Goal: Task Accomplishment & Management: Use online tool/utility

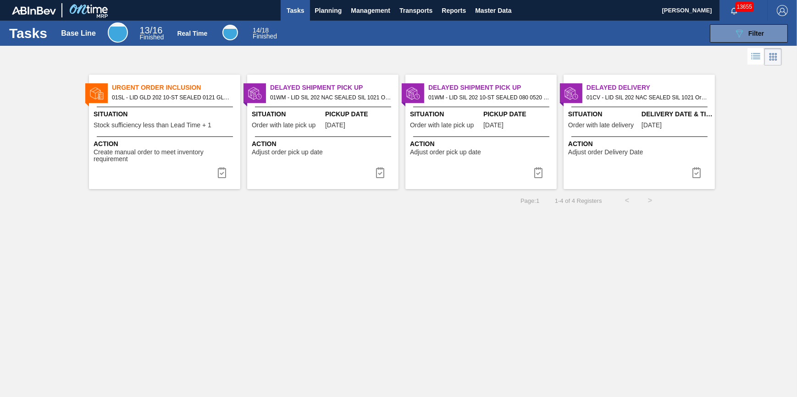
click at [297, 13] on span "Tasks" at bounding box center [295, 10] width 20 height 11
click at [283, 16] on button "Tasks" at bounding box center [295, 10] width 29 height 21
click at [314, 11] on button "Planning" at bounding box center [328, 10] width 36 height 21
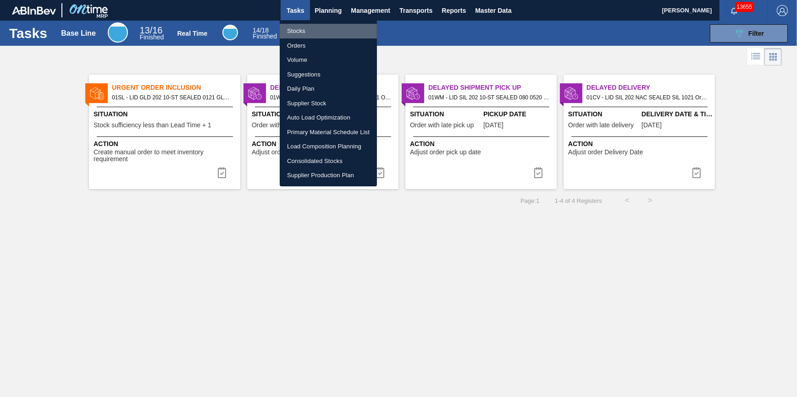
click at [307, 29] on li "Stocks" at bounding box center [328, 31] width 97 height 15
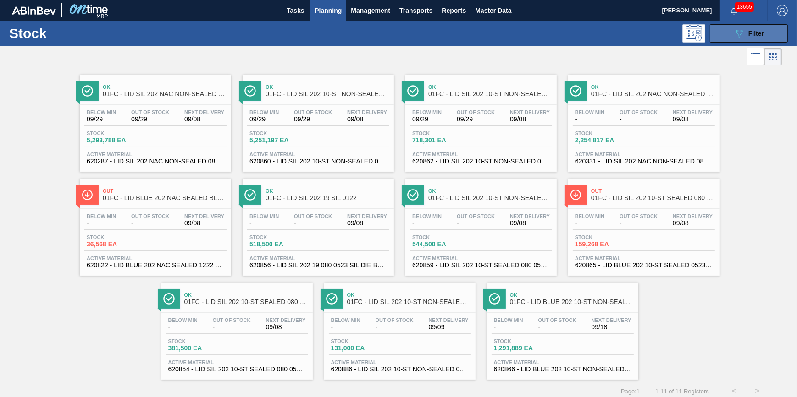
click at [727, 31] on button "089F7B8B-B2A5-4AFE-B5C0-19BA573D28AC Filter" at bounding box center [749, 33] width 78 height 18
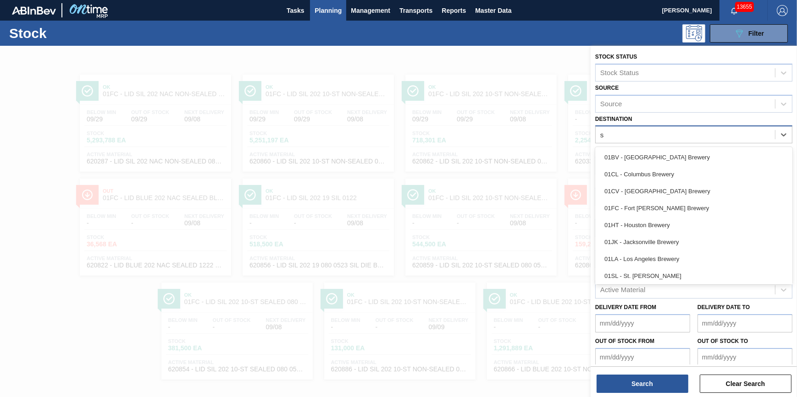
type input "st"
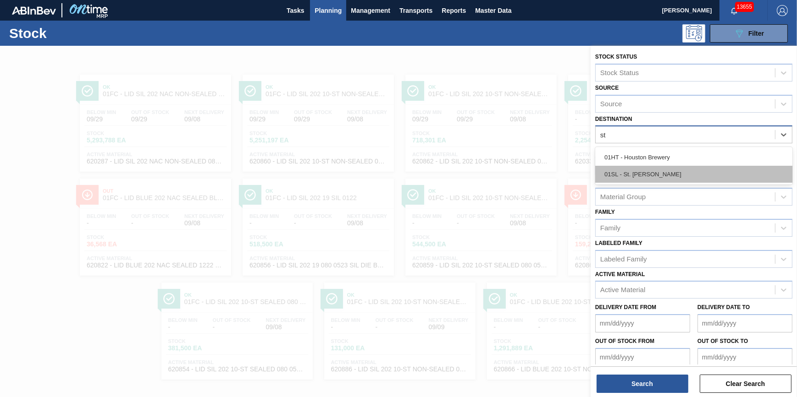
click at [692, 176] on div "01SL - St. Louis Brewery" at bounding box center [693, 174] width 197 height 17
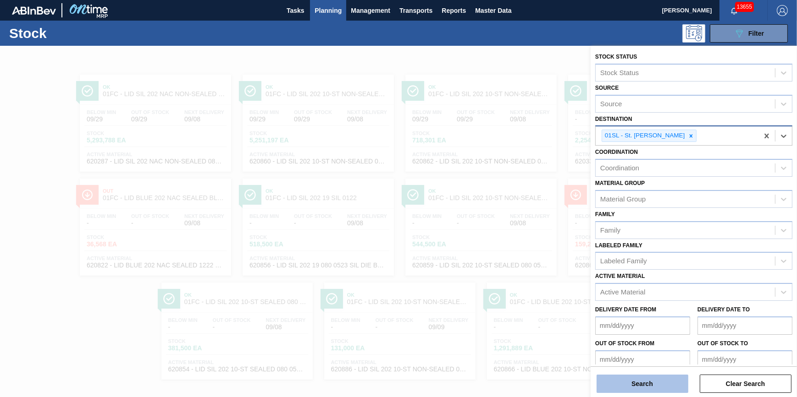
click at [650, 386] on button "Search" at bounding box center [642, 384] width 92 height 18
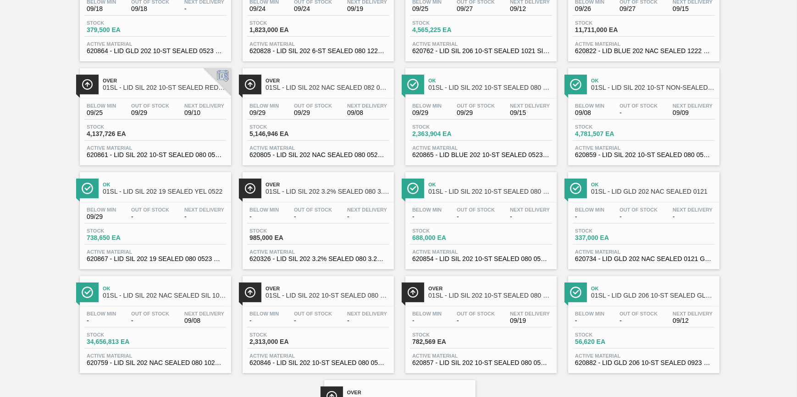
scroll to position [119, 0]
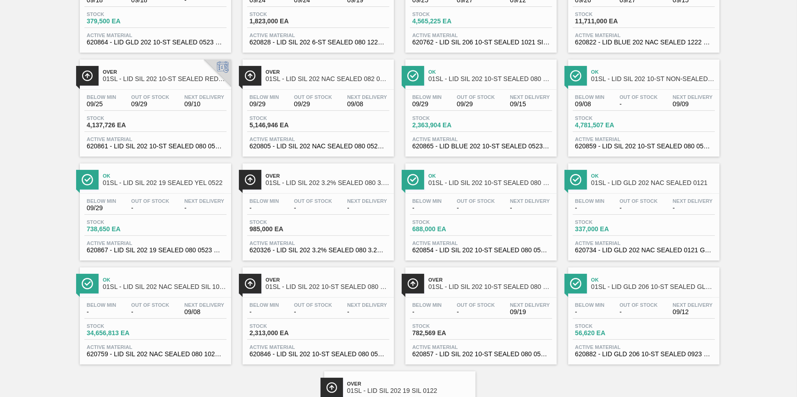
click at [327, 128] on div "Stock 5,146,946 EA" at bounding box center [318, 124] width 142 height 17
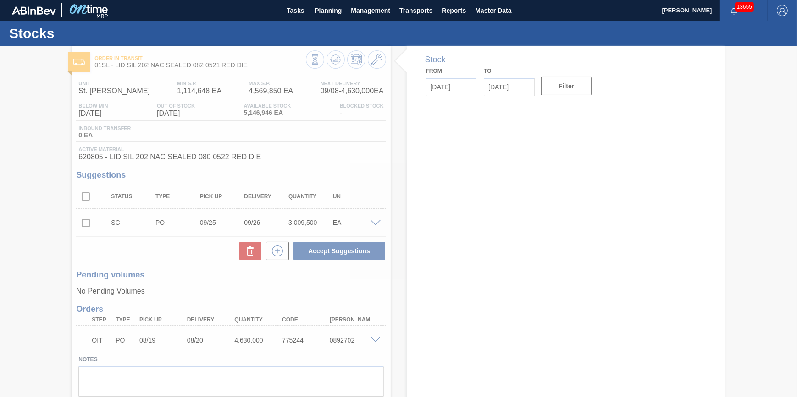
type input "09/08/2025"
type input "10/04/2025"
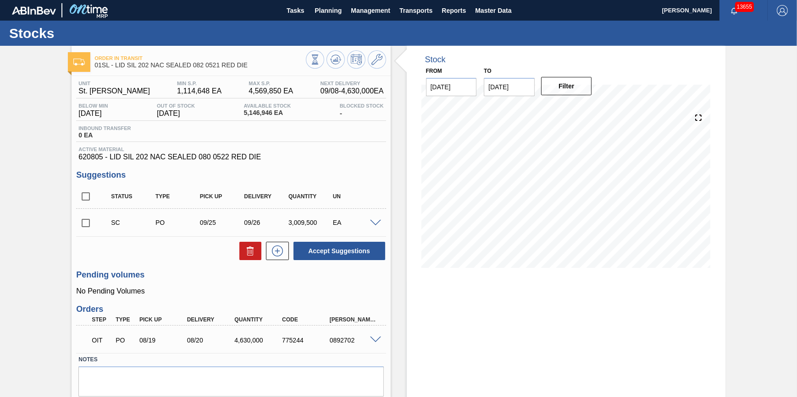
click at [374, 224] on span at bounding box center [375, 223] width 11 height 7
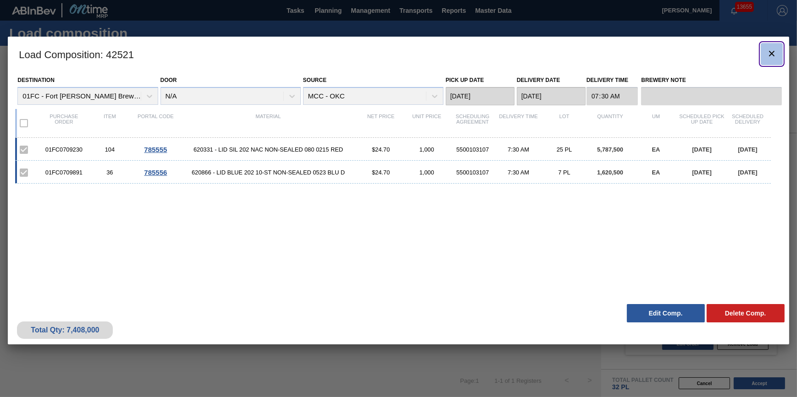
click at [772, 48] on icon "botão de ícone" at bounding box center [771, 53] width 11 height 11
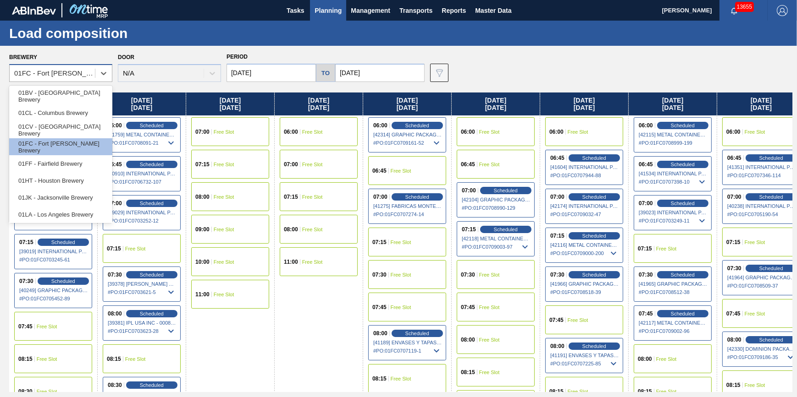
click at [72, 75] on div "01FC - Fort Collins Brewery" at bounding box center [55, 74] width 82 height 8
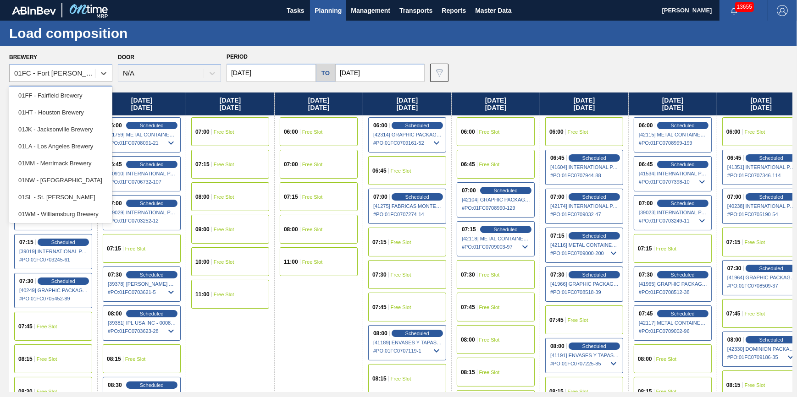
scroll to position [69, 0]
click at [89, 197] on div "01SL - St. Louis Brewery" at bounding box center [60, 196] width 103 height 17
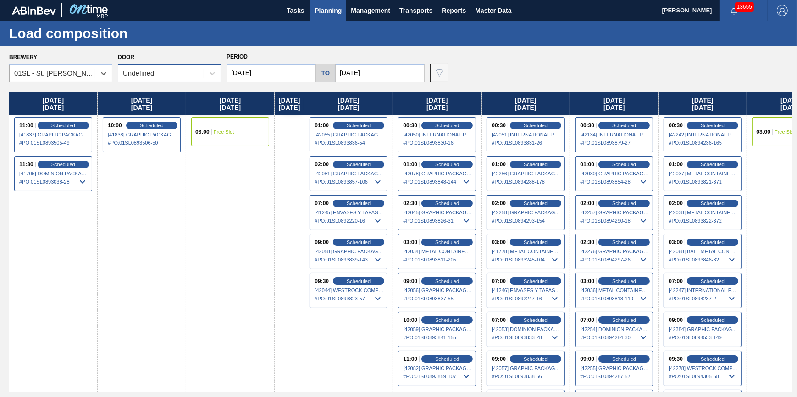
click at [161, 79] on div "Undefined" at bounding box center [160, 73] width 85 height 13
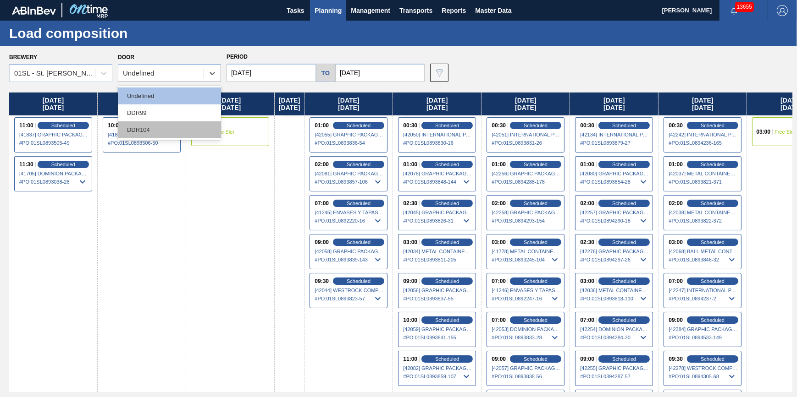
click at [162, 124] on div "DDR104" at bounding box center [169, 129] width 103 height 17
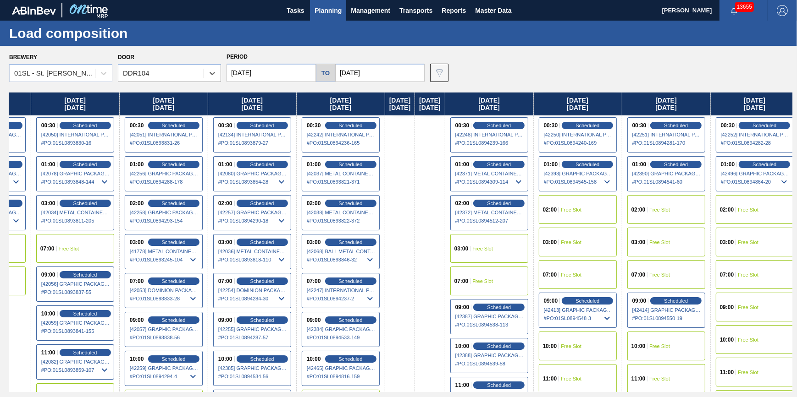
scroll to position [0, 441]
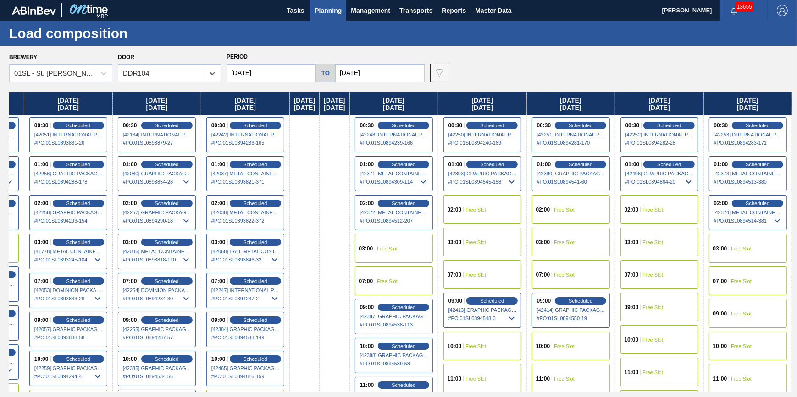
drag, startPoint x: 732, startPoint y: 182, endPoint x: 264, endPoint y: 250, distance: 473.0
click at [264, 250] on div "Thursday 09/04/2025 01:00 Free Slot 02:00 Free Slot 11:00 Scheduled [41837] GRA…" at bounding box center [400, 243] width 783 height 300
click at [765, 207] on div "Scheduled" at bounding box center [757, 203] width 56 height 8
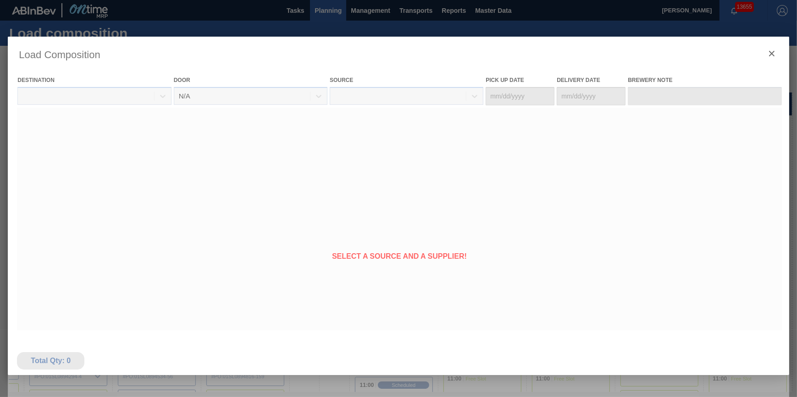
type Date "09/18/2025"
type Date "09/19/2025"
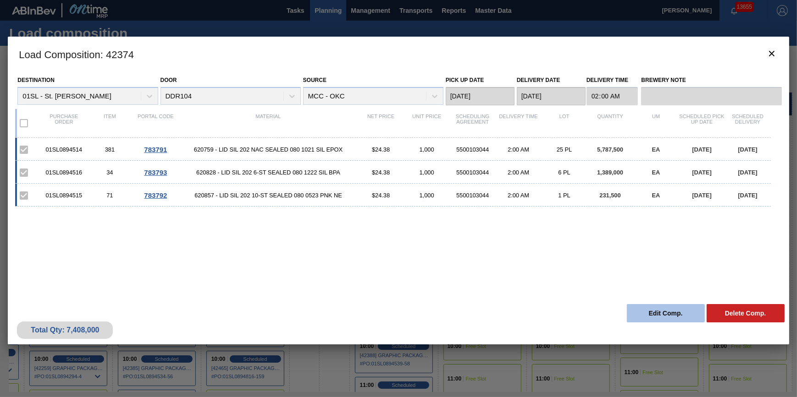
click at [661, 314] on button "Edit Comp." at bounding box center [666, 313] width 78 height 18
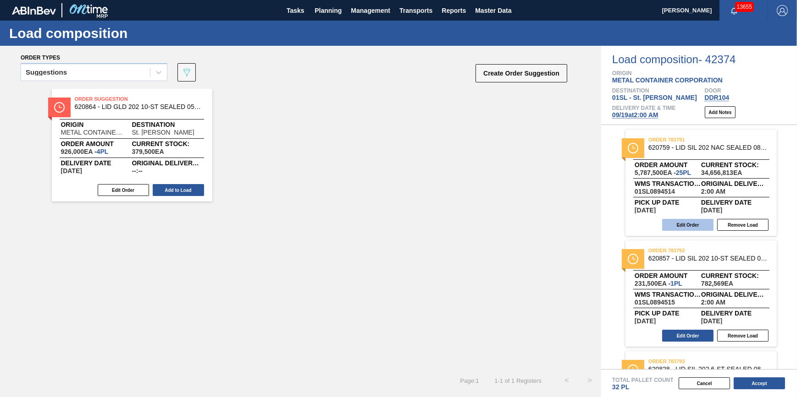
click at [692, 229] on button "Edit Order" at bounding box center [687, 225] width 51 height 12
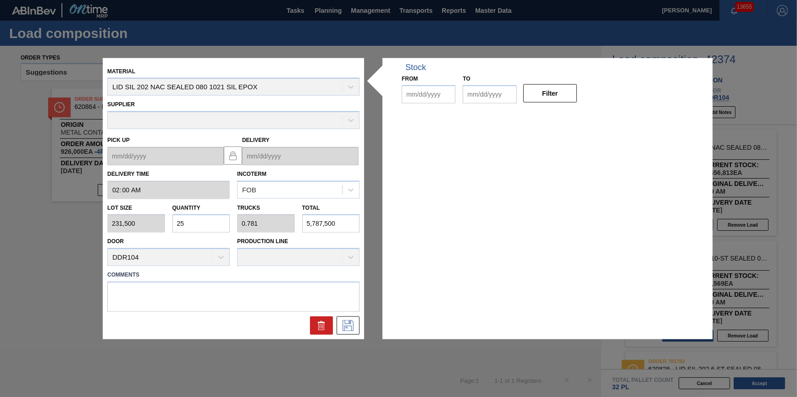
type input "02:00:00"
type input "231,500"
type input "25"
type input "0.781"
type input "5,787,500"
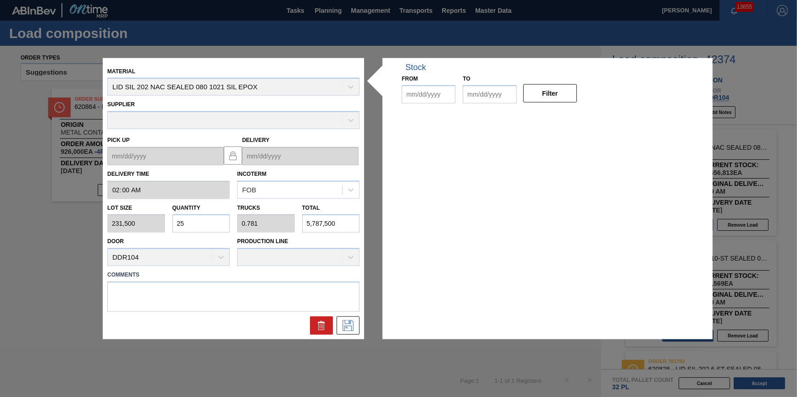
type up "09/18/2025"
type input "09/19/2025"
type input "09/08/2025"
type input "10/04/2025"
click at [196, 229] on input "25" at bounding box center [201, 224] width 58 height 18
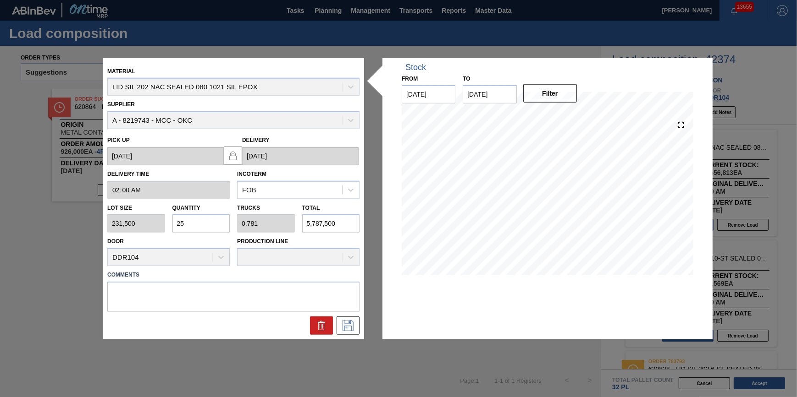
type input "2"
type input "0.063"
type input "463,000"
type input "0"
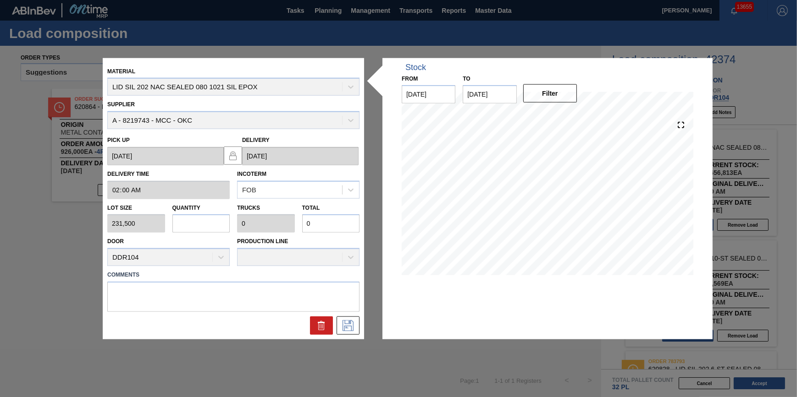
type input "1"
type input "0.031"
type input "231,500"
type input "12"
type input "0.375"
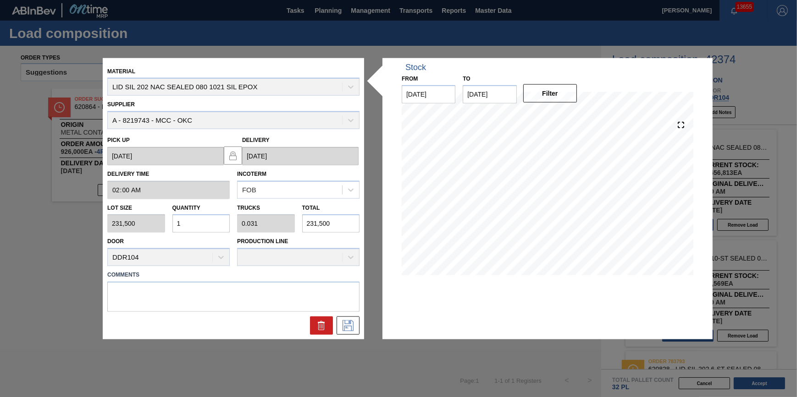
type input "2,778,000"
type input "12"
click at [351, 330] on icon at bounding box center [348, 325] width 15 height 11
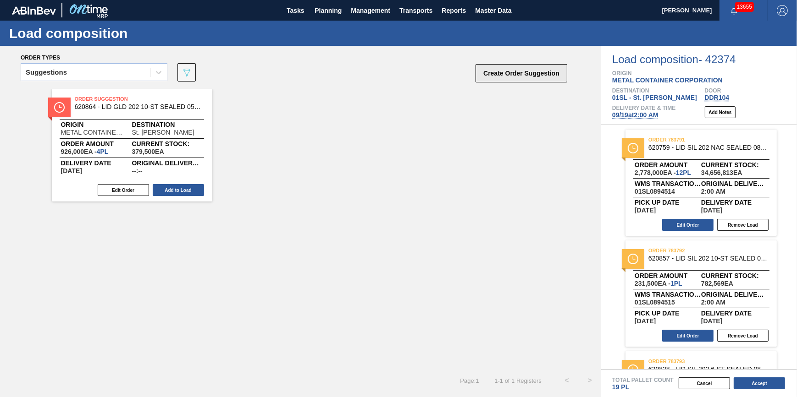
click at [480, 72] on button "Create Order Suggestion" at bounding box center [521, 73] width 92 height 18
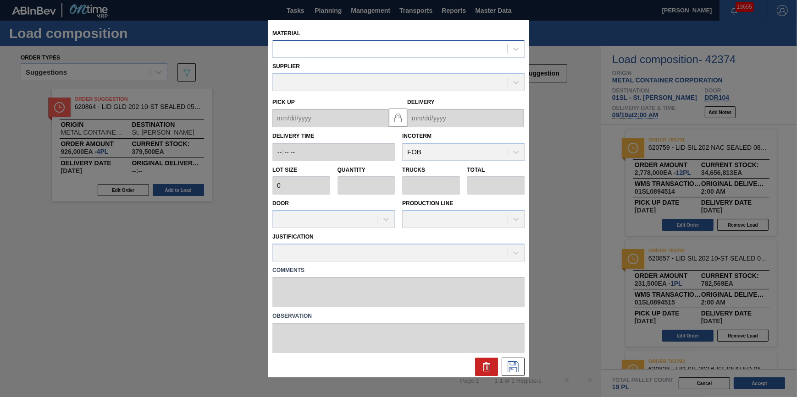
click at [365, 41] on div at bounding box center [398, 49] width 252 height 18
type input "620805"
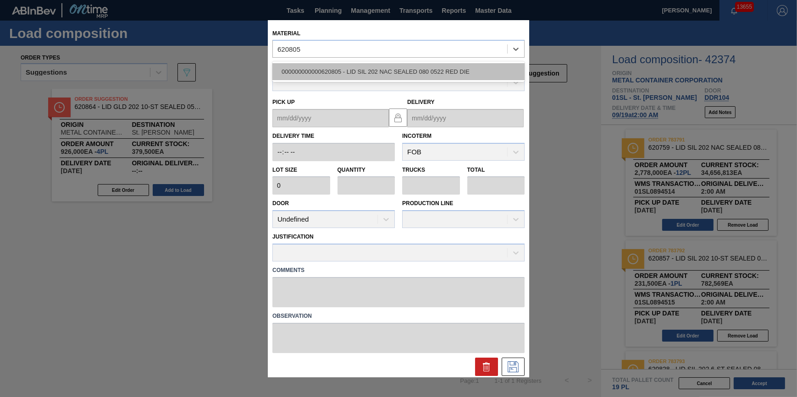
click at [367, 65] on div "000000000000620805 - LID SIL 202 NAC SEALED 080 0522 RED DIE" at bounding box center [398, 71] width 252 height 17
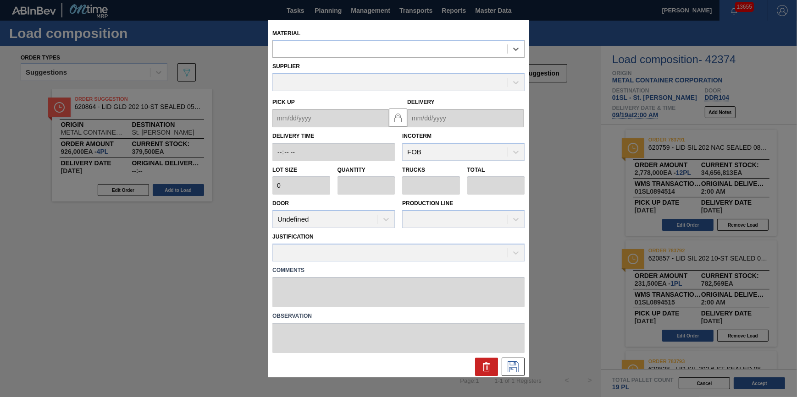
type input "231,500"
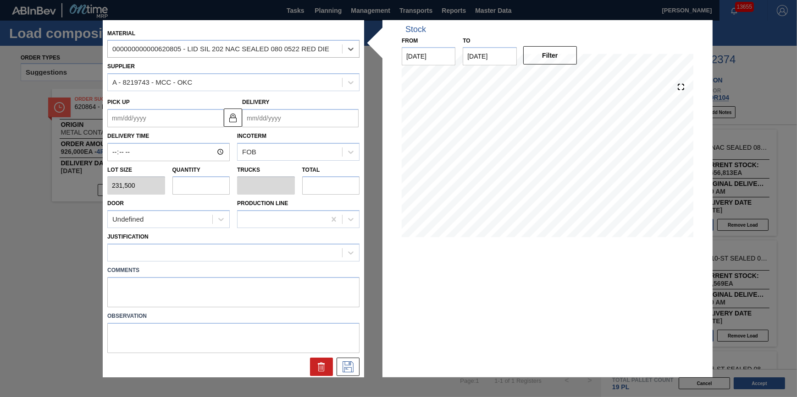
click at [198, 185] on input "text" at bounding box center [201, 185] width 58 height 18
type input "1"
type input "0.031"
type input "231,500"
type input "13"
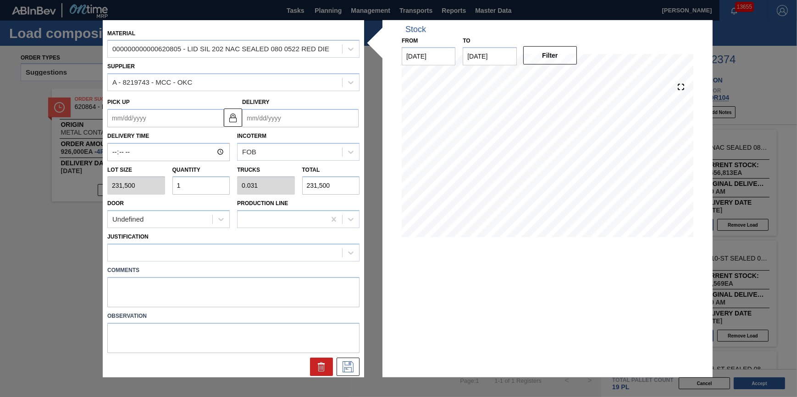
type input "0.406"
type input "3,009,500"
type input "13"
click at [220, 247] on div at bounding box center [225, 252] width 234 height 13
type input "other"
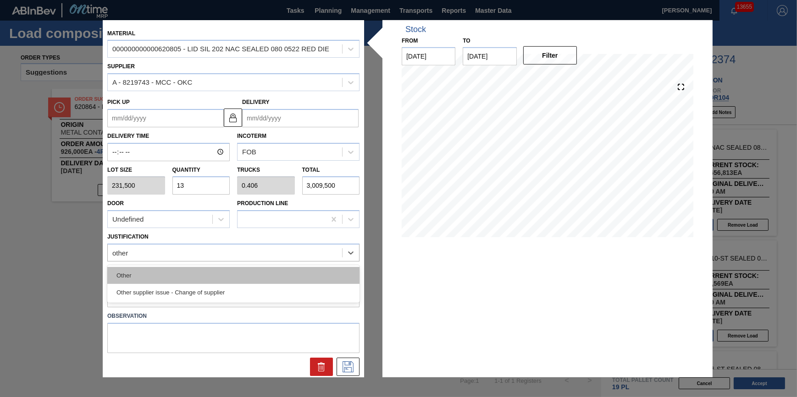
click at [218, 270] on div "Other" at bounding box center [233, 275] width 252 height 17
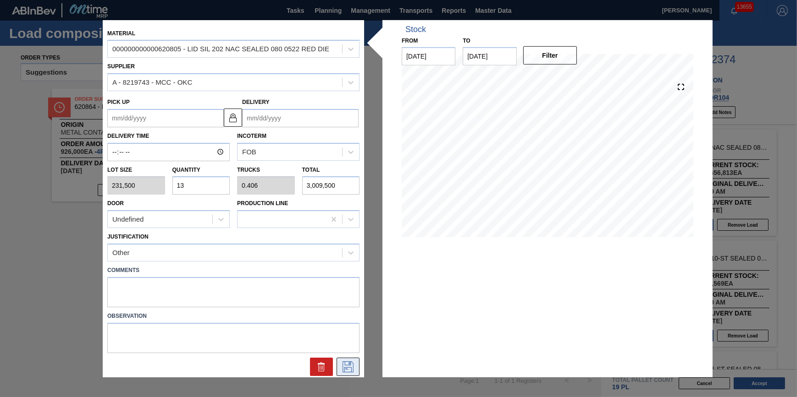
click at [347, 367] on icon at bounding box center [348, 367] width 15 height 11
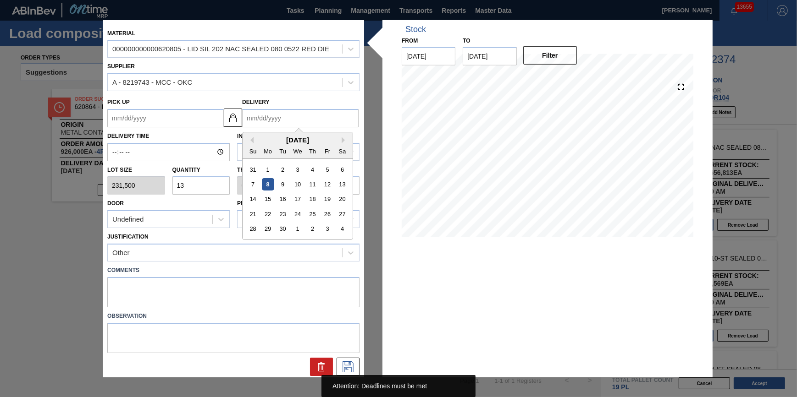
click at [335, 121] on input "Delivery" at bounding box center [300, 118] width 116 height 18
click at [344, 233] on div "4" at bounding box center [342, 229] width 12 height 12
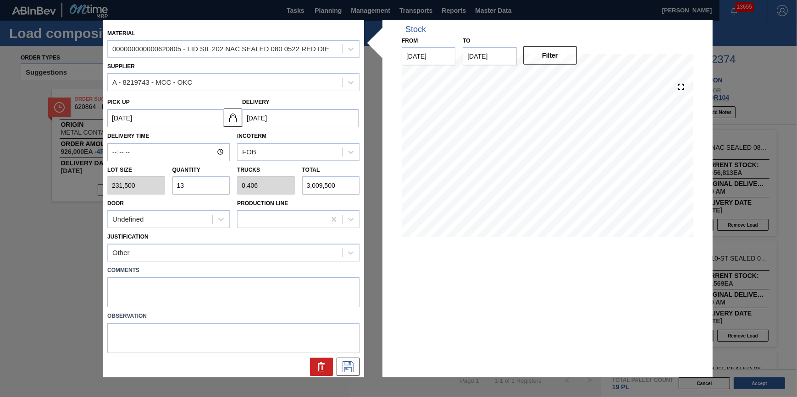
type up "10/03/2025"
type input "10/04/2025"
click at [348, 375] on button at bounding box center [347, 367] width 23 height 18
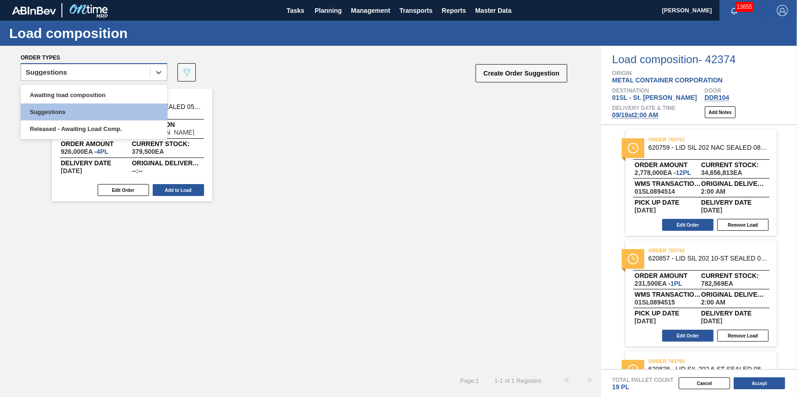
click at [106, 73] on div "Suggestions" at bounding box center [85, 72] width 129 height 13
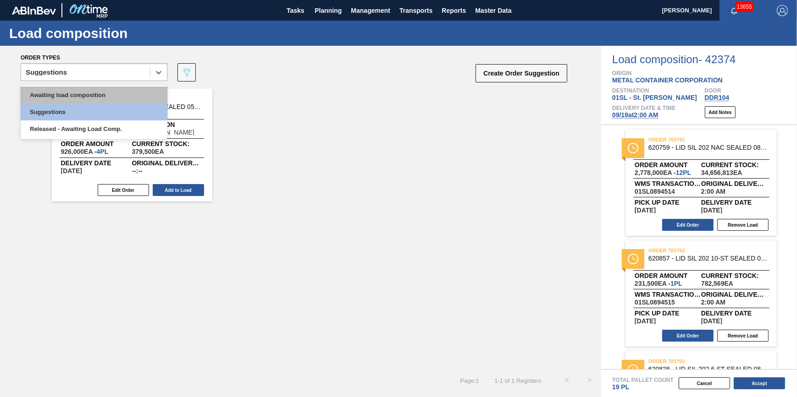
click at [107, 96] on div "Awaiting load composition" at bounding box center [94, 95] width 147 height 17
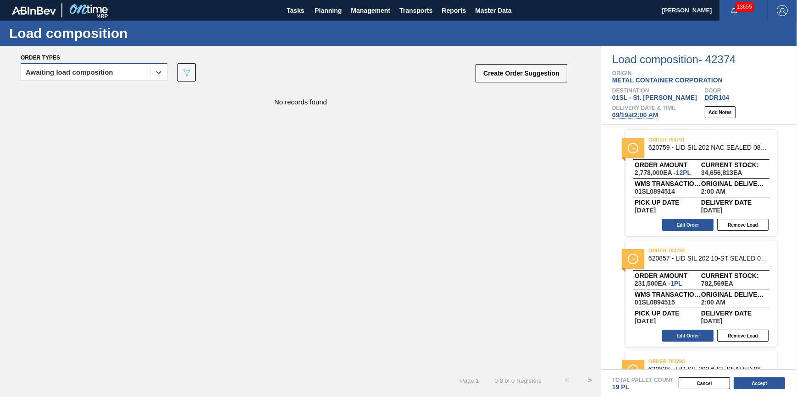
click at [132, 72] on div "Awaiting load composition" at bounding box center [85, 72] width 129 height 13
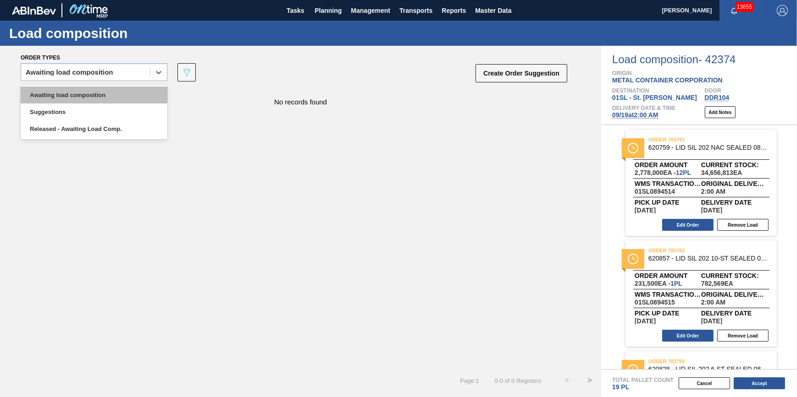
click at [128, 99] on div "Awaiting load composition" at bounding box center [94, 95] width 147 height 17
